Goal: Check status: Check status

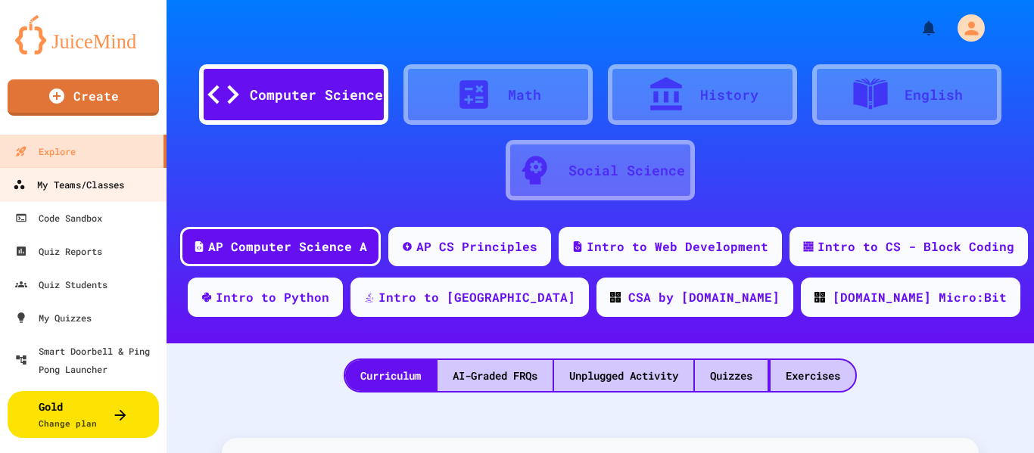
click at [43, 187] on div "My Teams/Classes" at bounding box center [68, 185] width 111 height 19
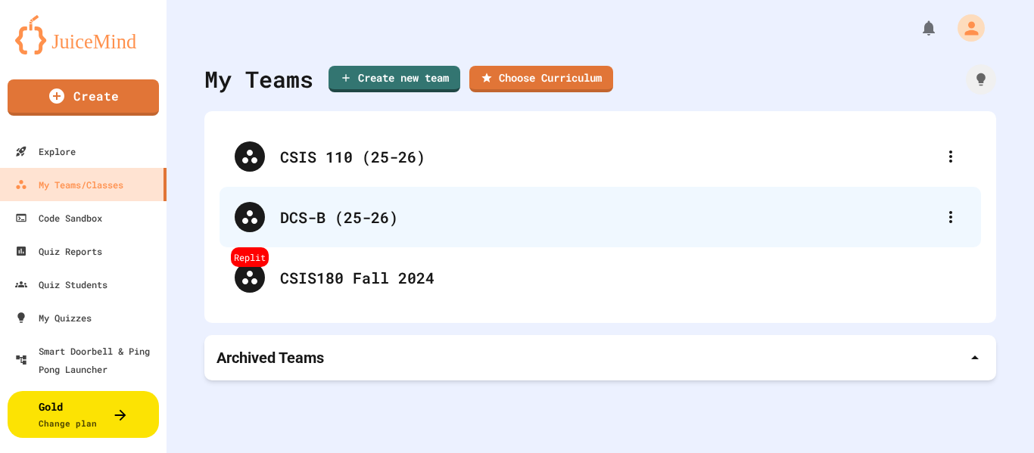
click at [325, 213] on div "DCS-B (25-26)" at bounding box center [607, 217] width 655 height 23
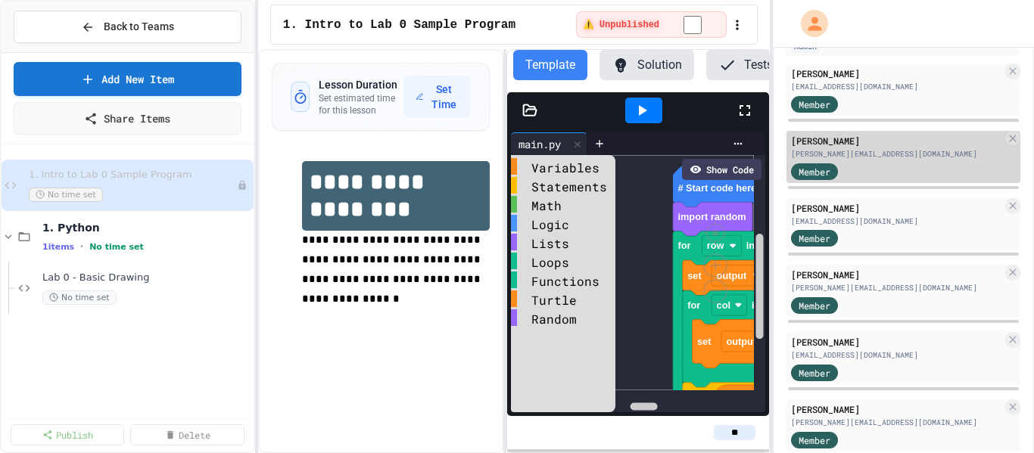
scroll to position [162, 0]
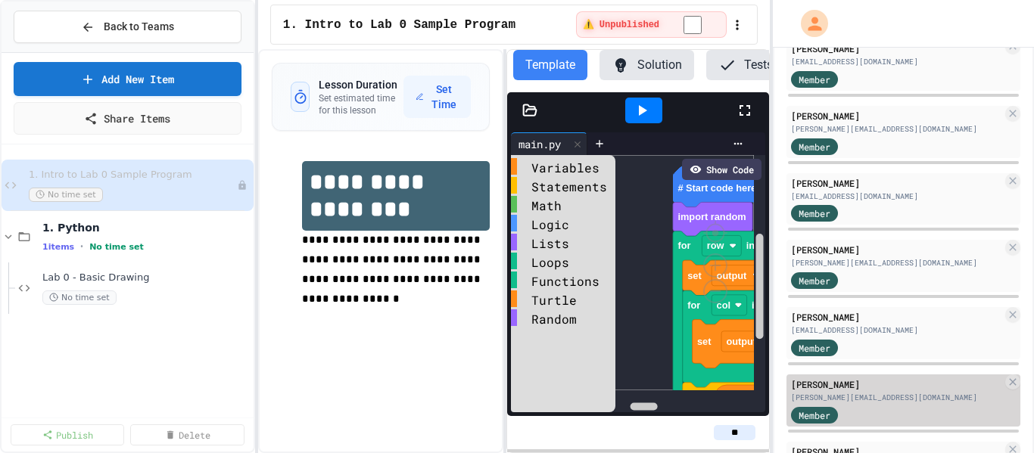
click at [861, 390] on div "[PERSON_NAME]" at bounding box center [896, 385] width 211 height 14
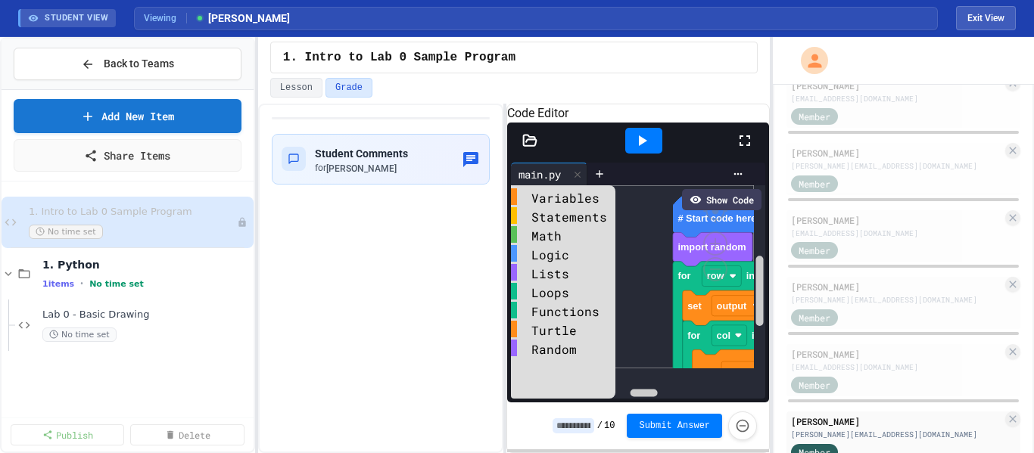
click at [748, 150] on icon at bounding box center [745, 141] width 18 height 18
click at [114, 316] on span "Lab 0 - Basic Drawing" at bounding box center [138, 315] width 193 height 13
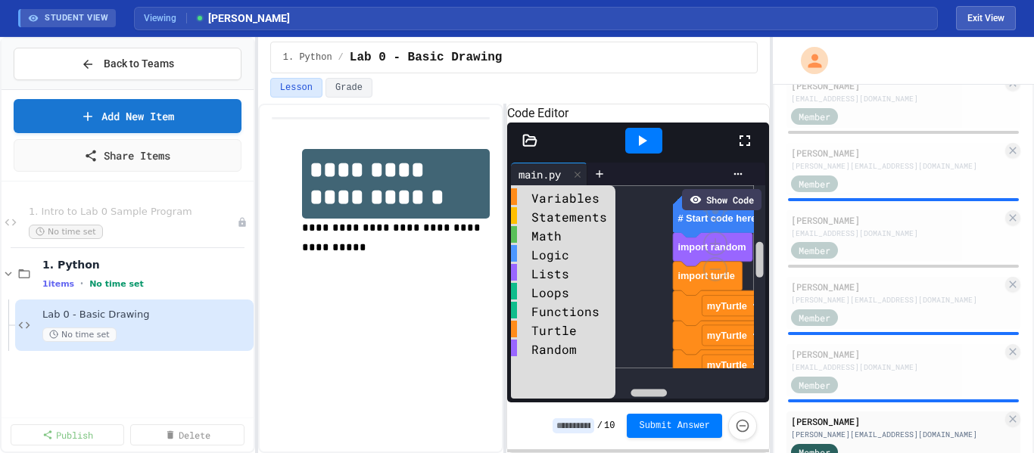
click at [752, 150] on icon at bounding box center [745, 141] width 18 height 18
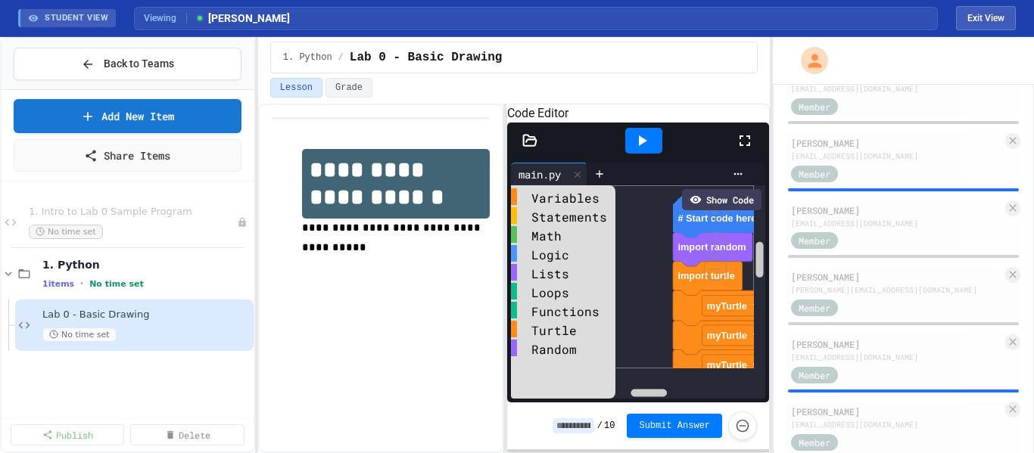
scroll to position [1316, 0]
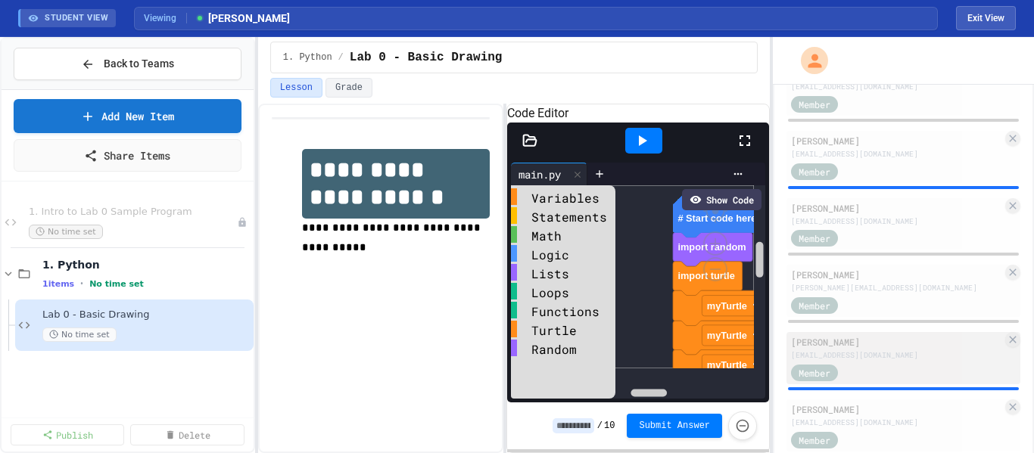
click at [845, 361] on div "[EMAIL_ADDRESS][DOMAIN_NAME]" at bounding box center [896, 355] width 211 height 11
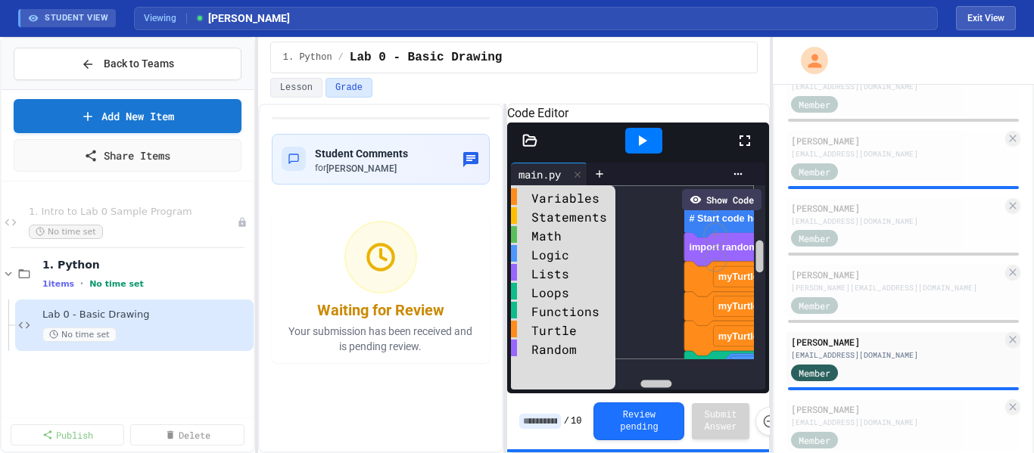
click at [742, 150] on icon at bounding box center [745, 141] width 18 height 18
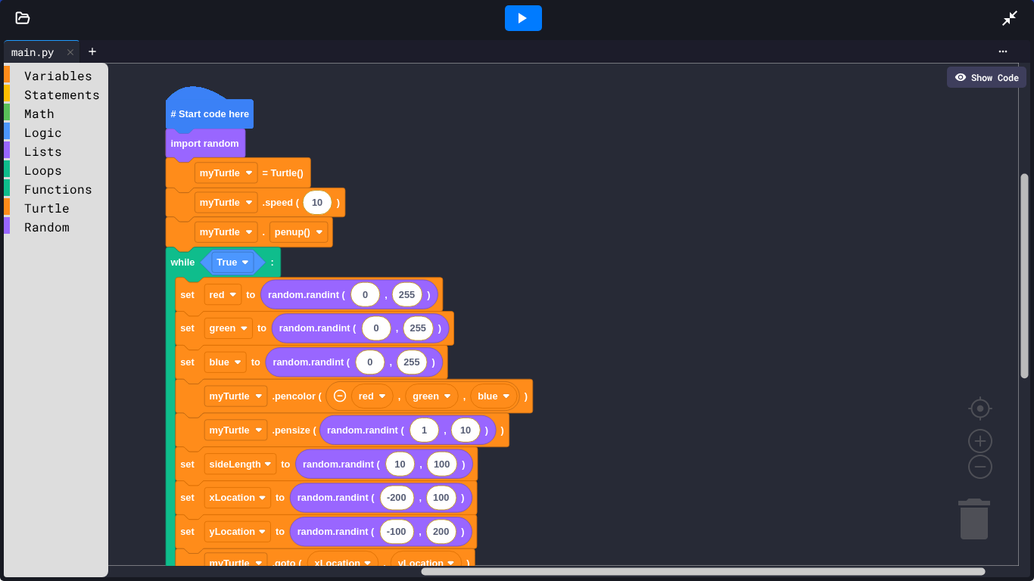
click at [1033, 198] on div "main.py Show Code Variables Statements Math Logic Lists Loops Functions Turtle …" at bounding box center [517, 308] width 1034 height 545
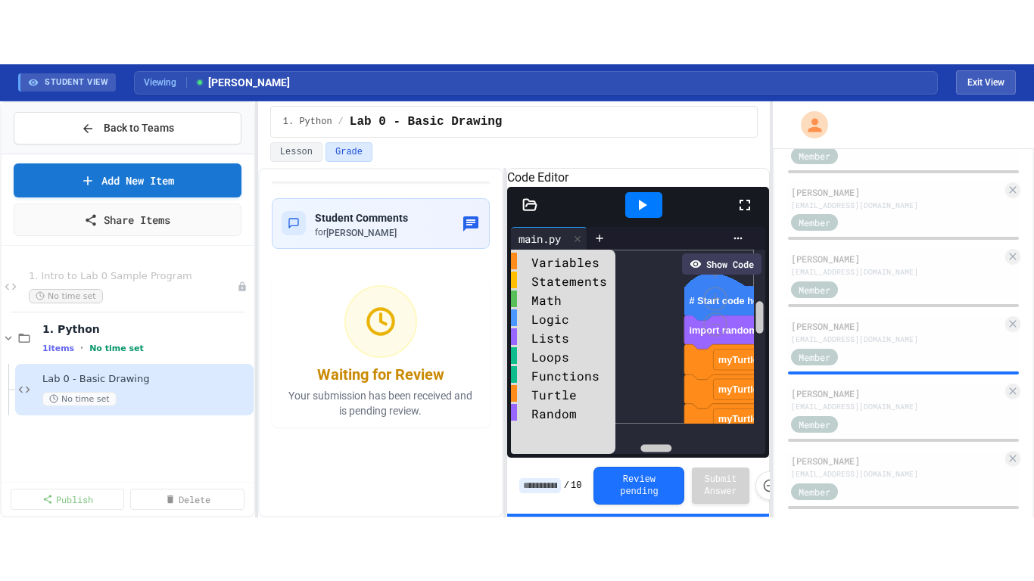
scroll to position [3101, 0]
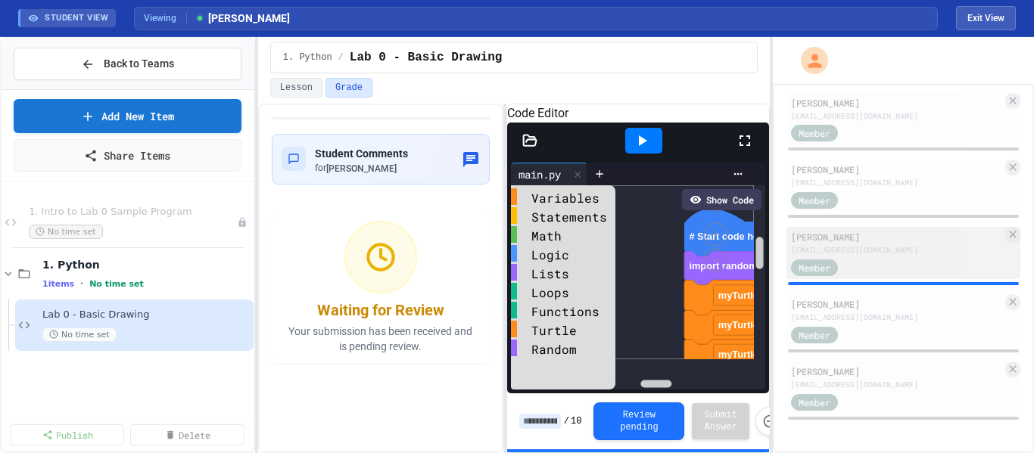
click at [828, 269] on span "Member" at bounding box center [814, 268] width 32 height 14
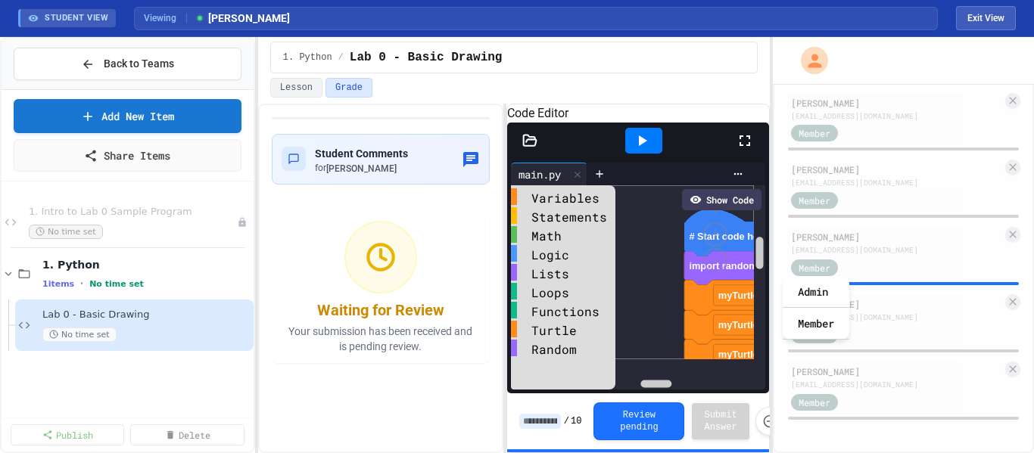
click at [742, 150] on icon at bounding box center [745, 141] width 18 height 18
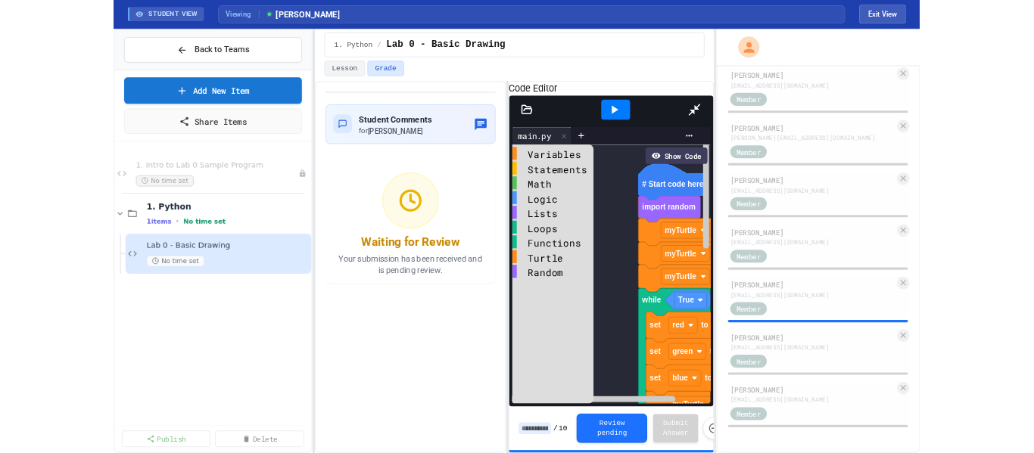
scroll to position [2973, 0]
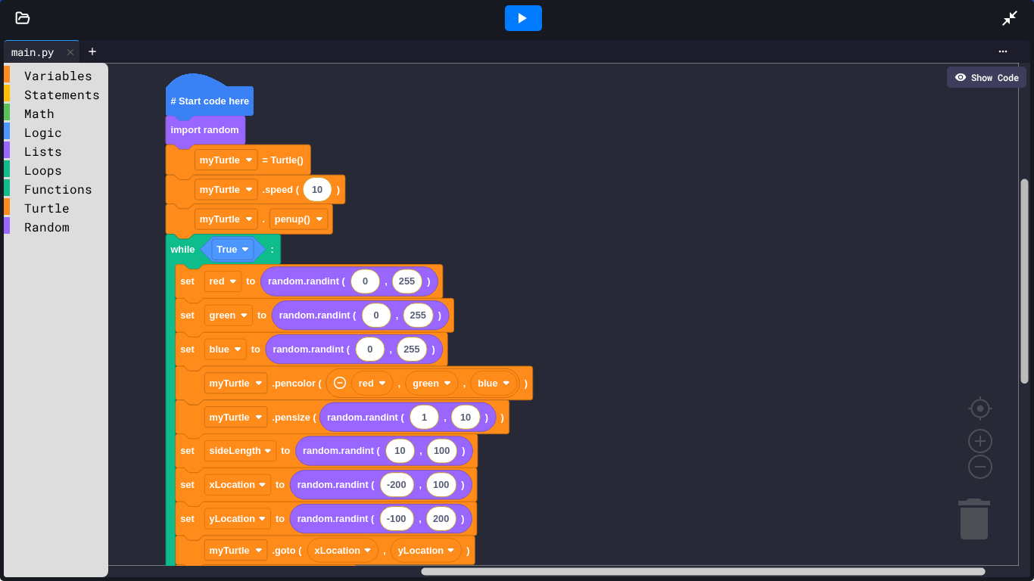
click at [1021, 289] on rect "Blockly Workspace" at bounding box center [1025, 281] width 8 height 205
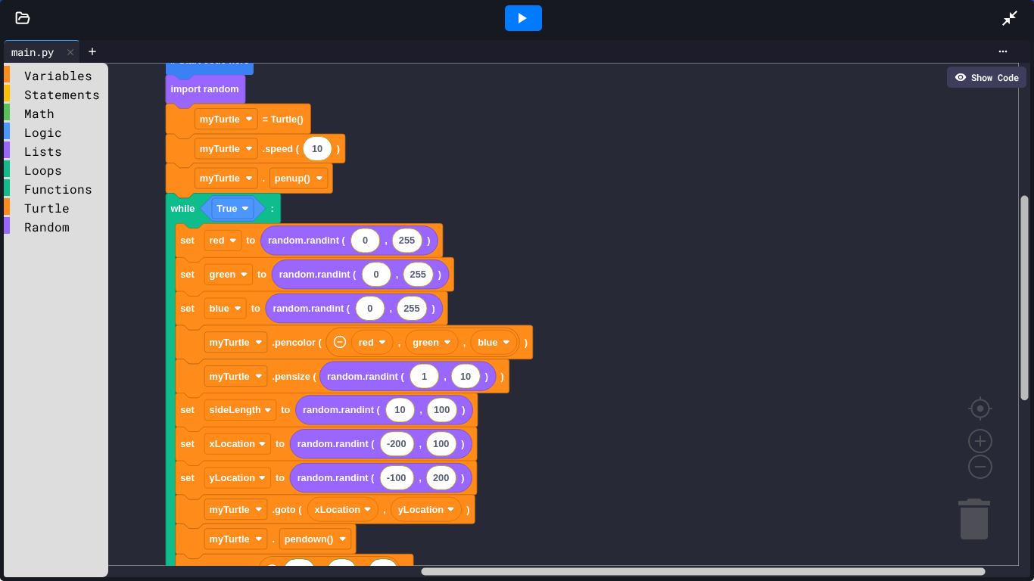
click at [1028, 300] on div "main.py Show Code Variables Statements Math Logic Lists Loops Functions Turtle …" at bounding box center [517, 308] width 1034 height 545
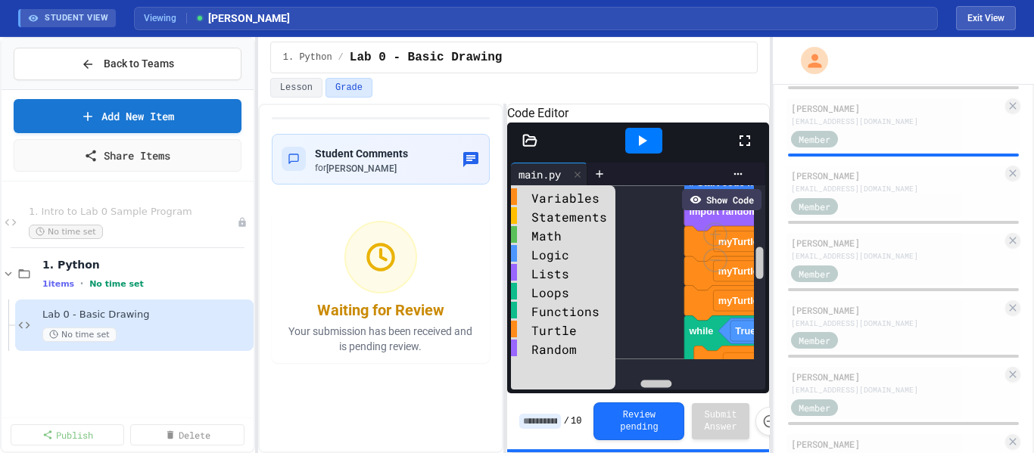
scroll to position [2624, 0]
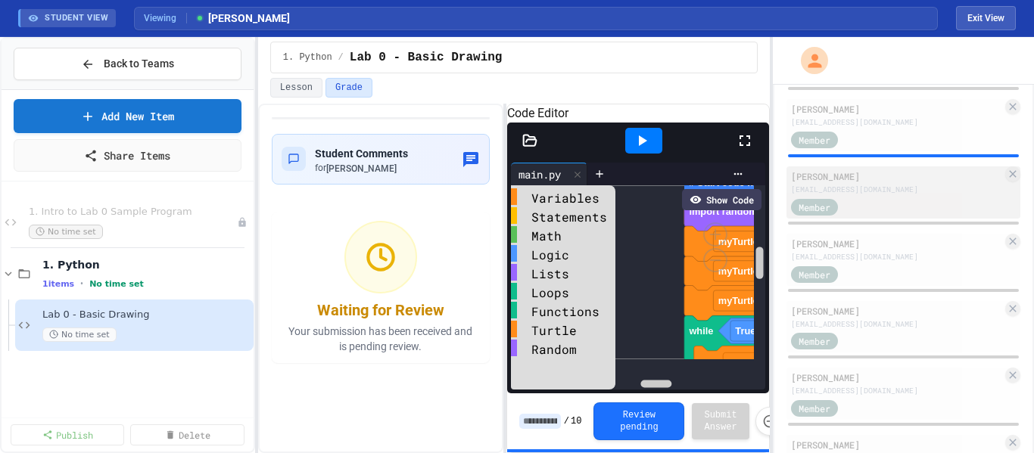
click at [871, 185] on div "[EMAIL_ADDRESS][DOMAIN_NAME]" at bounding box center [896, 189] width 211 height 11
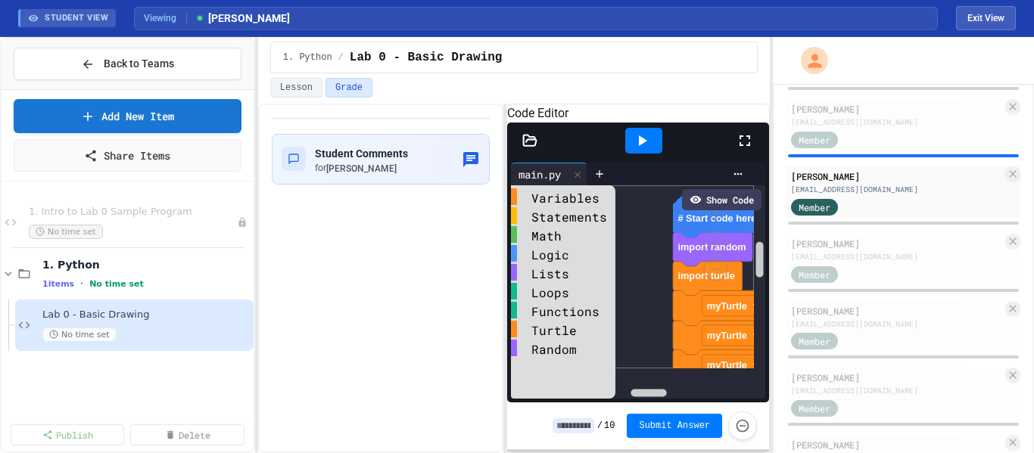
click at [742, 150] on icon at bounding box center [745, 141] width 18 height 18
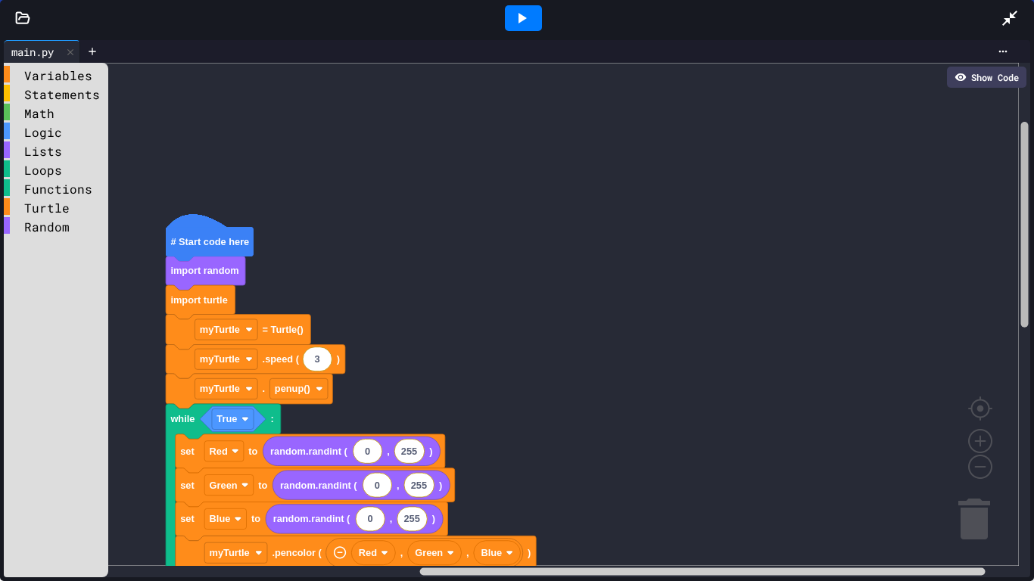
click at [994, 194] on div "Variables Statements Math Logic Lists Loops Functions Turtle Random 3 True 0 25…" at bounding box center [517, 320] width 1026 height 515
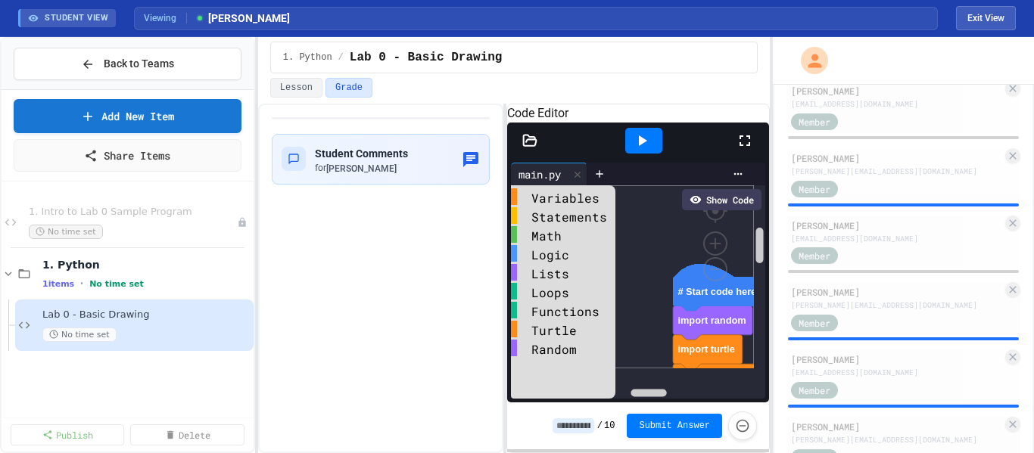
scroll to position [156, 0]
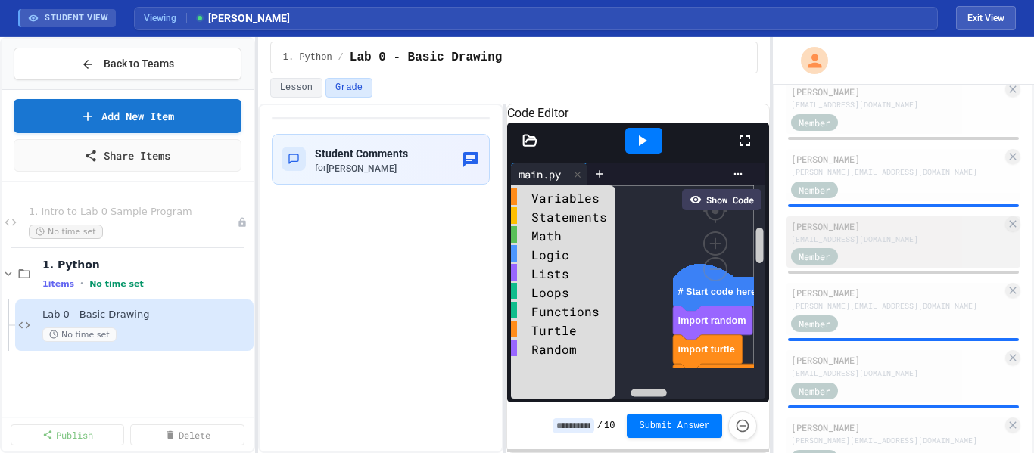
click at [880, 241] on div "[EMAIL_ADDRESS][DOMAIN_NAME]" at bounding box center [896, 239] width 211 height 11
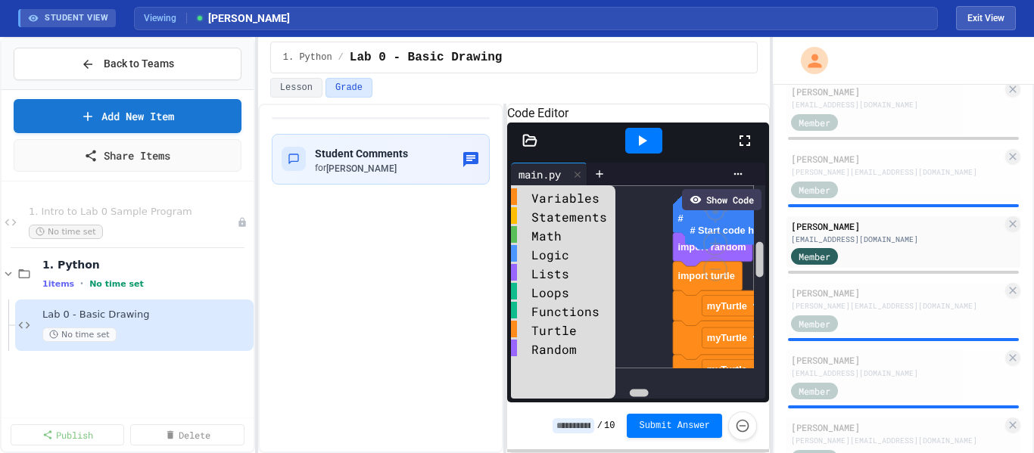
click at [751, 150] on icon at bounding box center [745, 141] width 18 height 18
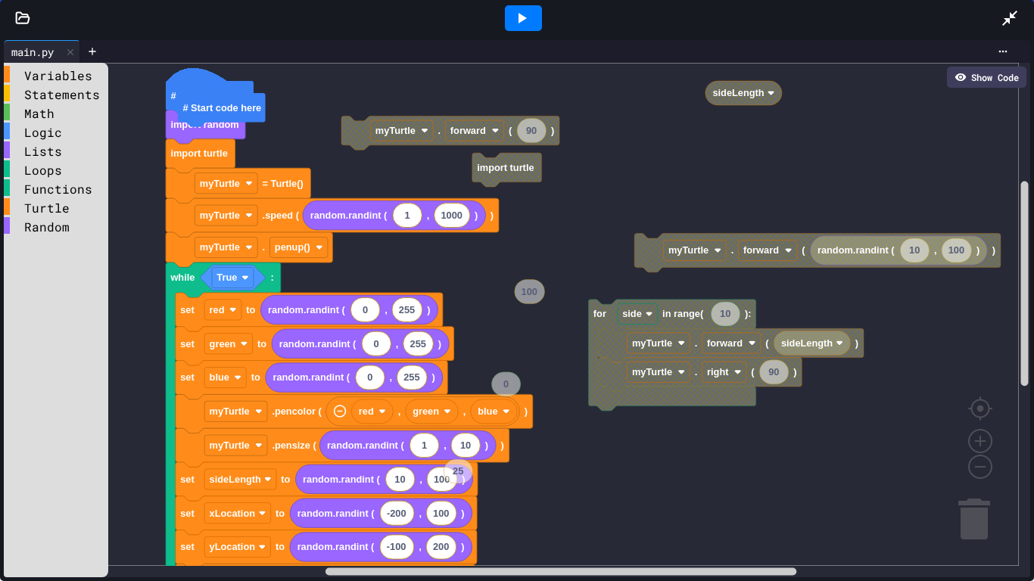
click at [482, 269] on rect "Blockly Workspace" at bounding box center [511, 314] width 1015 height 503
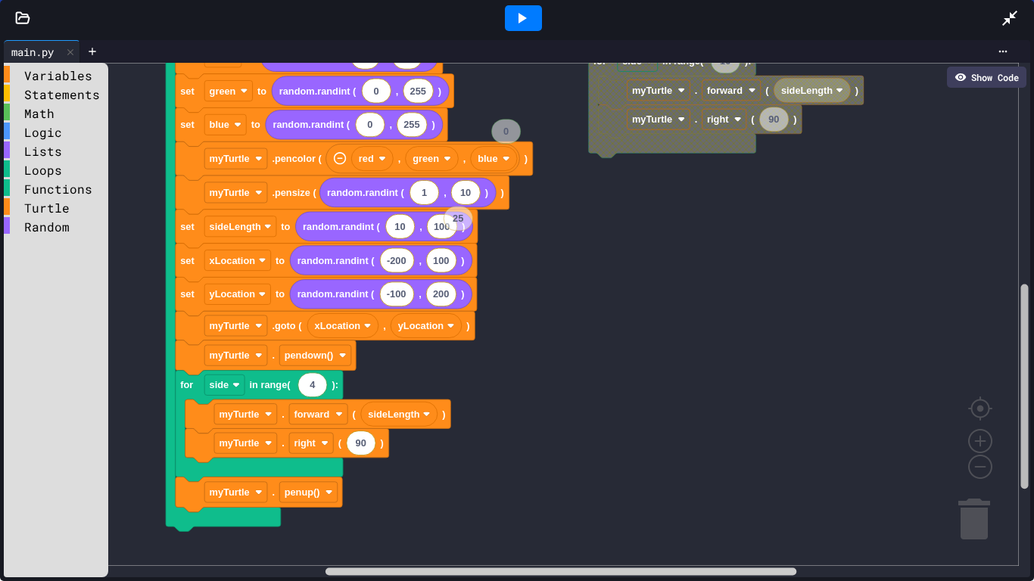
click at [1021, 365] on rect "Blockly Workspace" at bounding box center [1025, 387] width 8 height 205
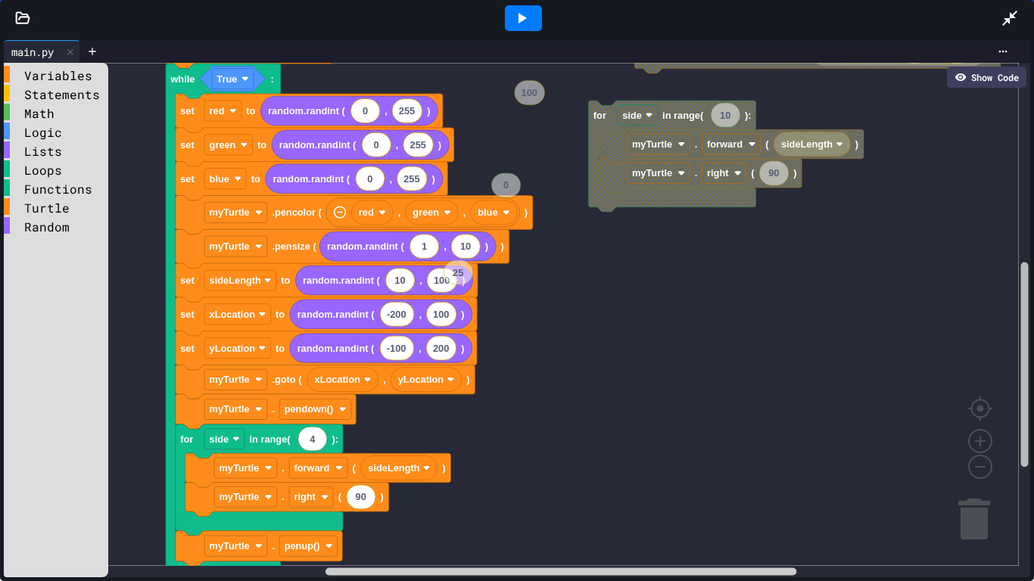
click at [1019, 343] on g "Blockly Workspace" at bounding box center [1024, 331] width 11 height 491
click at [524, 17] on icon at bounding box center [522, 18] width 8 height 11
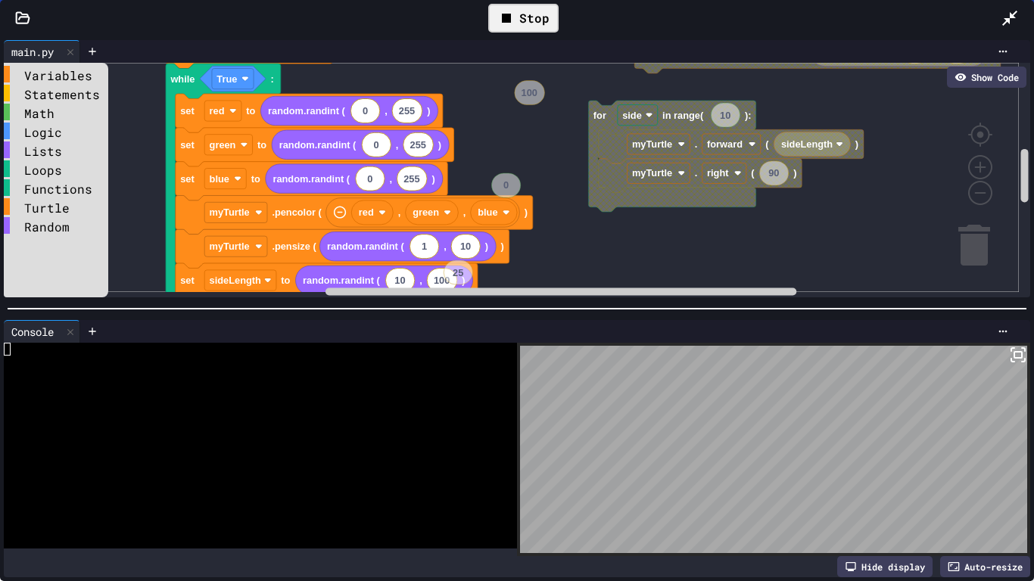
click at [498, 9] on icon at bounding box center [506, 18] width 18 height 18
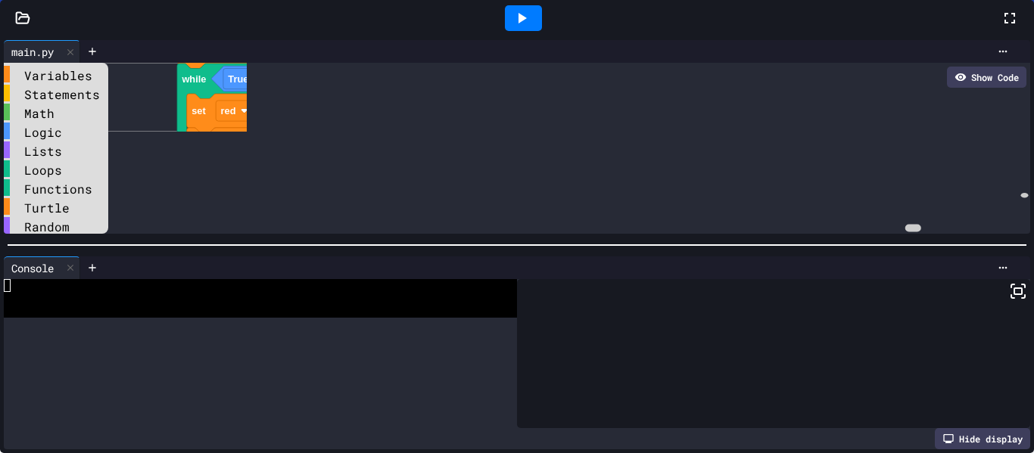
scroll to position [1555, 0]
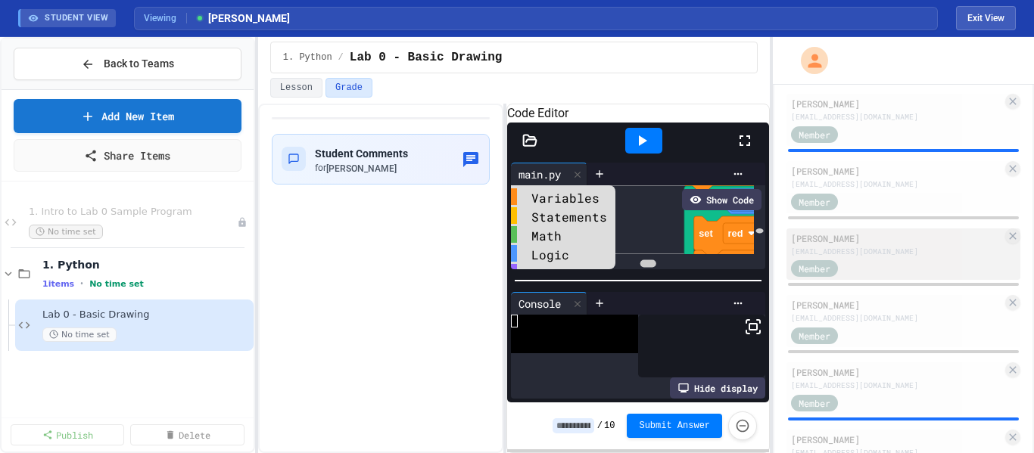
click at [867, 260] on div "Member" at bounding box center [896, 268] width 211 height 19
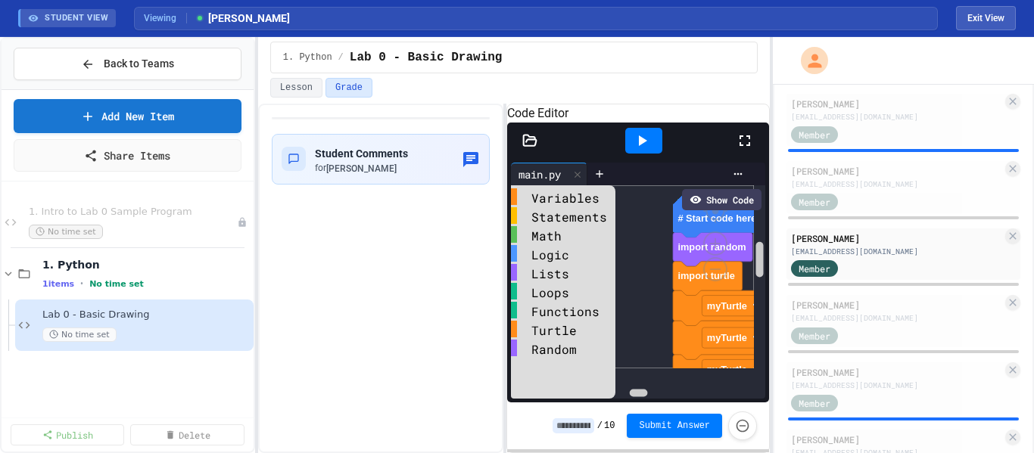
click at [742, 150] on icon at bounding box center [745, 141] width 18 height 18
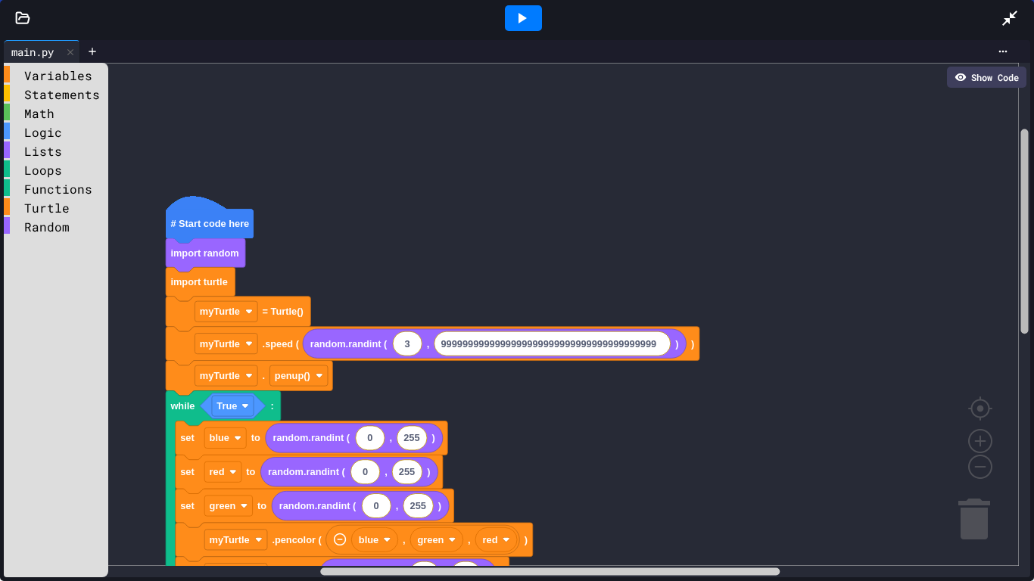
click at [1019, 195] on g "Blockly Workspace" at bounding box center [1024, 331] width 11 height 491
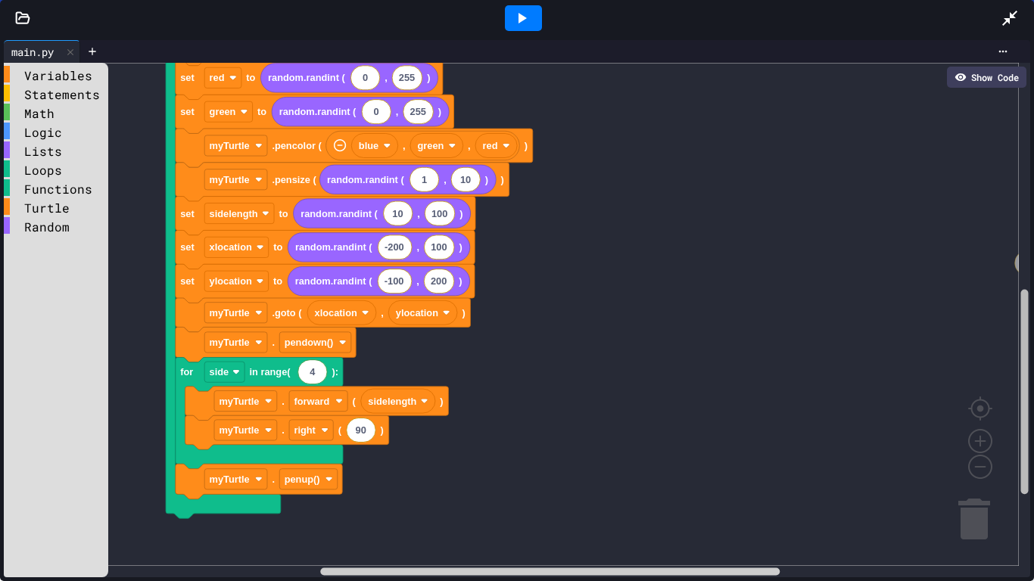
click at [1033, 350] on div "main.py Show Code Variables Statements Math Logic Lists Loops Functions Turtle …" at bounding box center [517, 308] width 1034 height 545
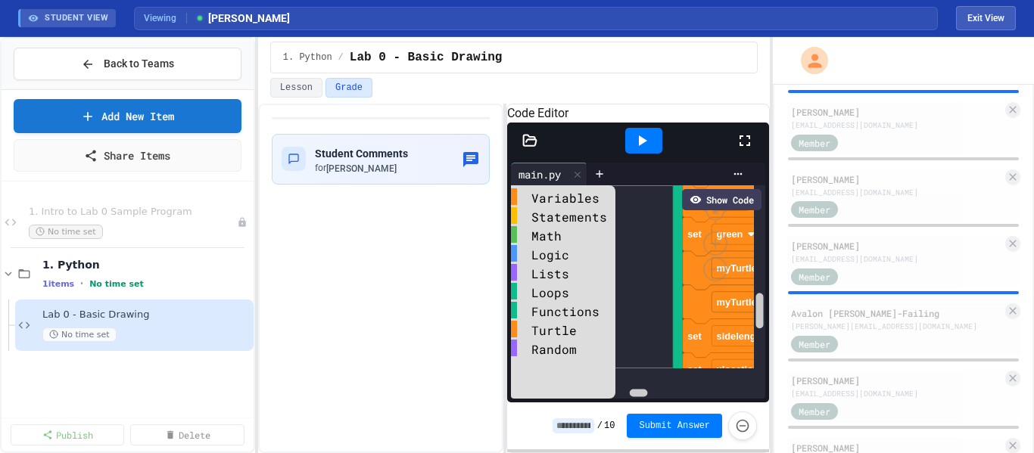
scroll to position [1884, 0]
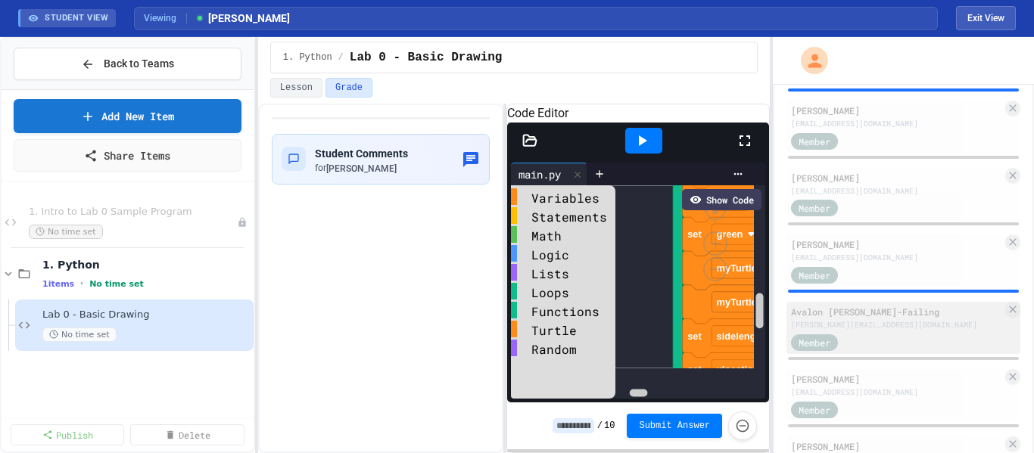
click at [836, 326] on div "[PERSON_NAME][EMAIL_ADDRESS][DOMAIN_NAME]" at bounding box center [896, 324] width 211 height 11
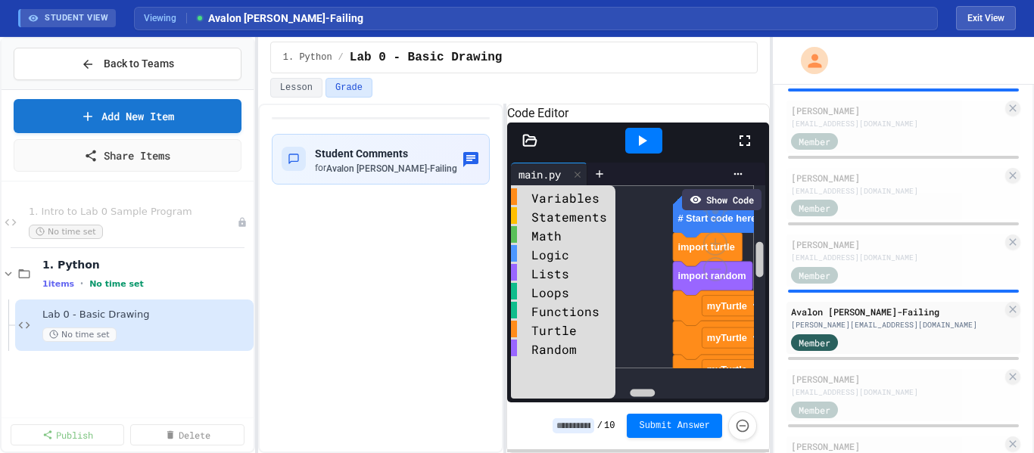
click at [746, 150] on icon at bounding box center [745, 141] width 18 height 18
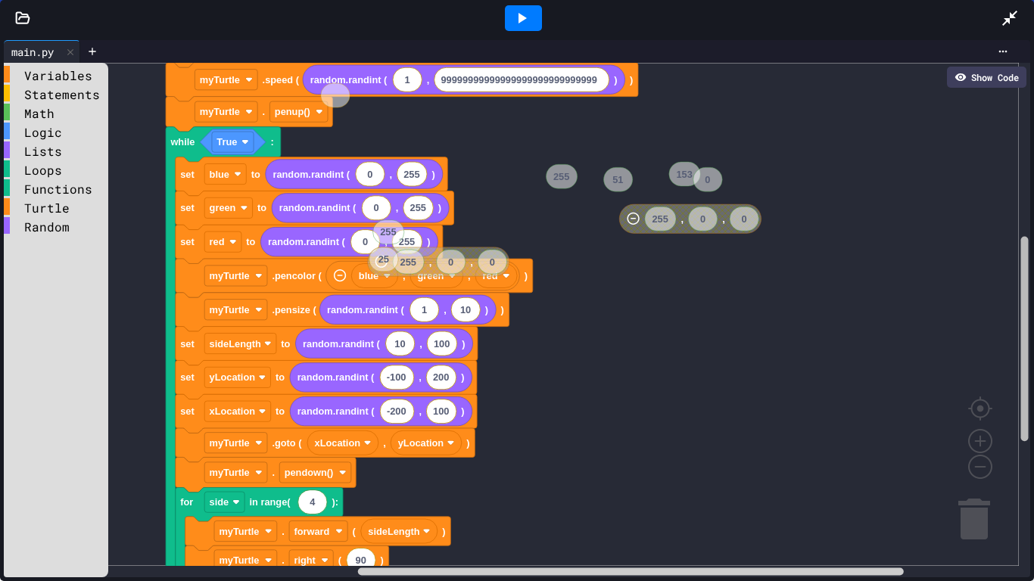
click at [1027, 229] on div "main.py Show Code Variables Statements Math Logic Lists Loops Functions Turtle …" at bounding box center [517, 308] width 1034 height 545
